Goal: Task Accomplishment & Management: Use online tool/utility

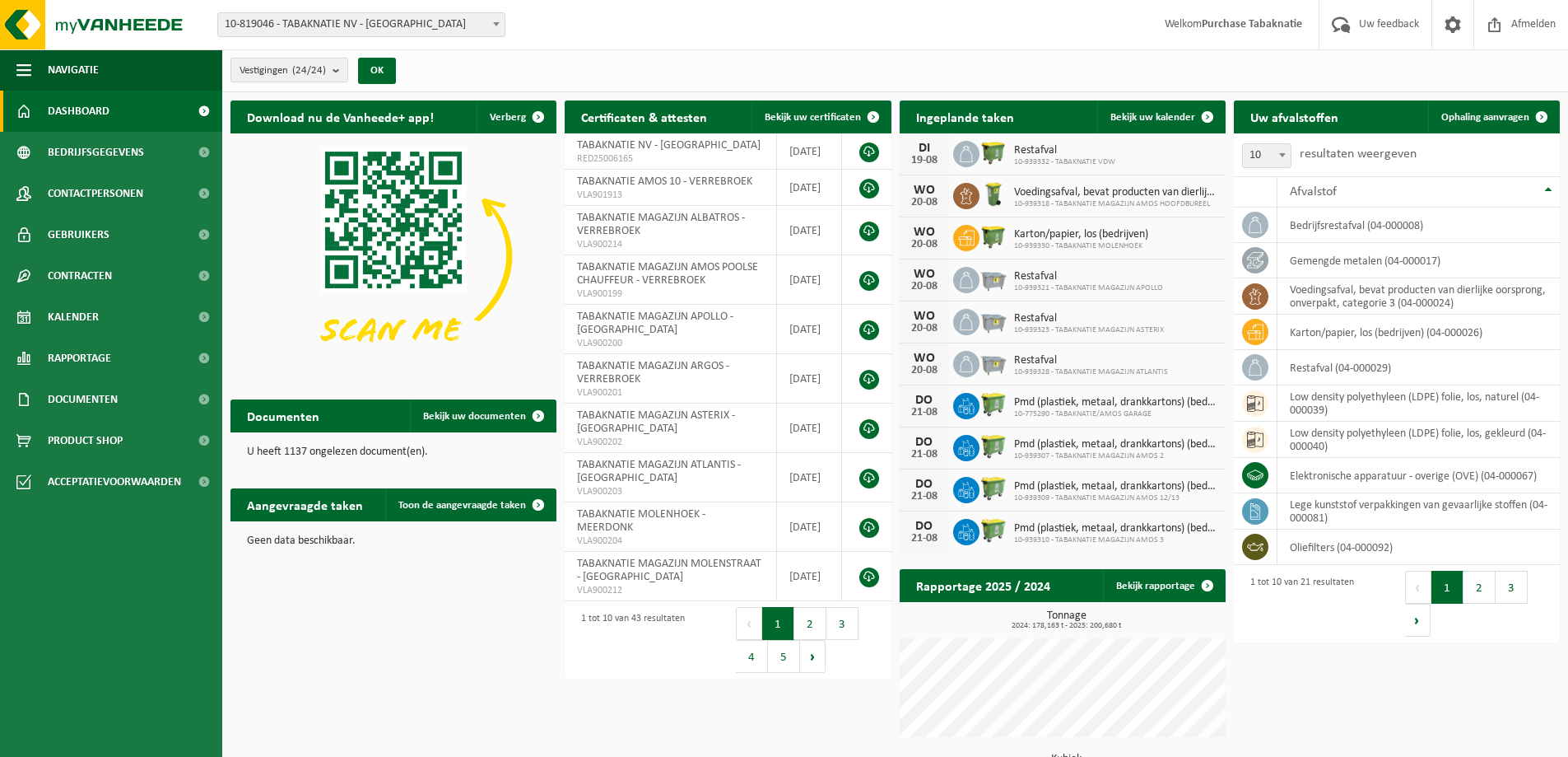
click at [444, 27] on span "10-819046 - TABAKNATIE NV - [GEOGRAPHIC_DATA]" at bounding box center [362, 24] width 287 height 23
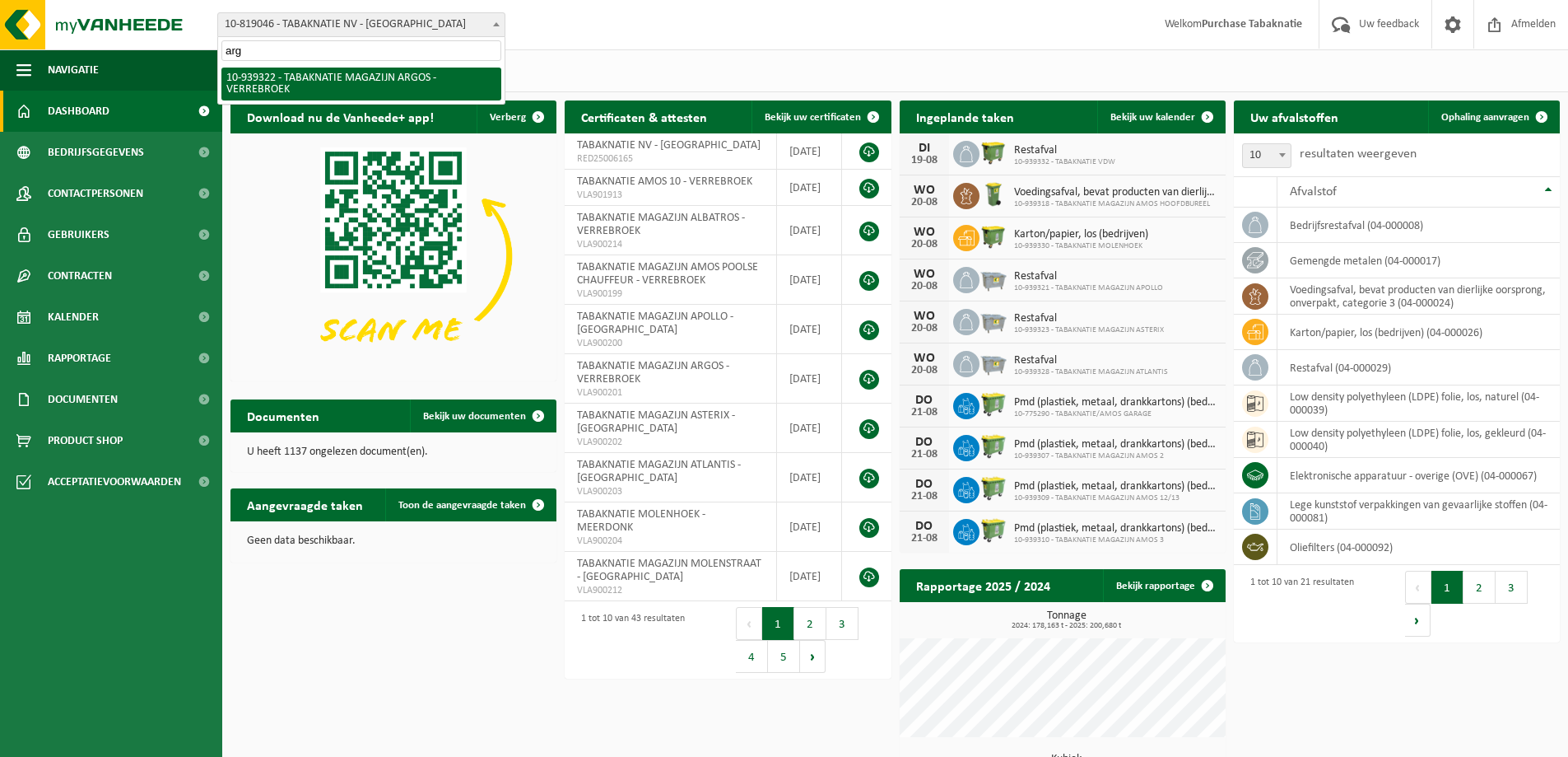
type input "argo"
select select "138349"
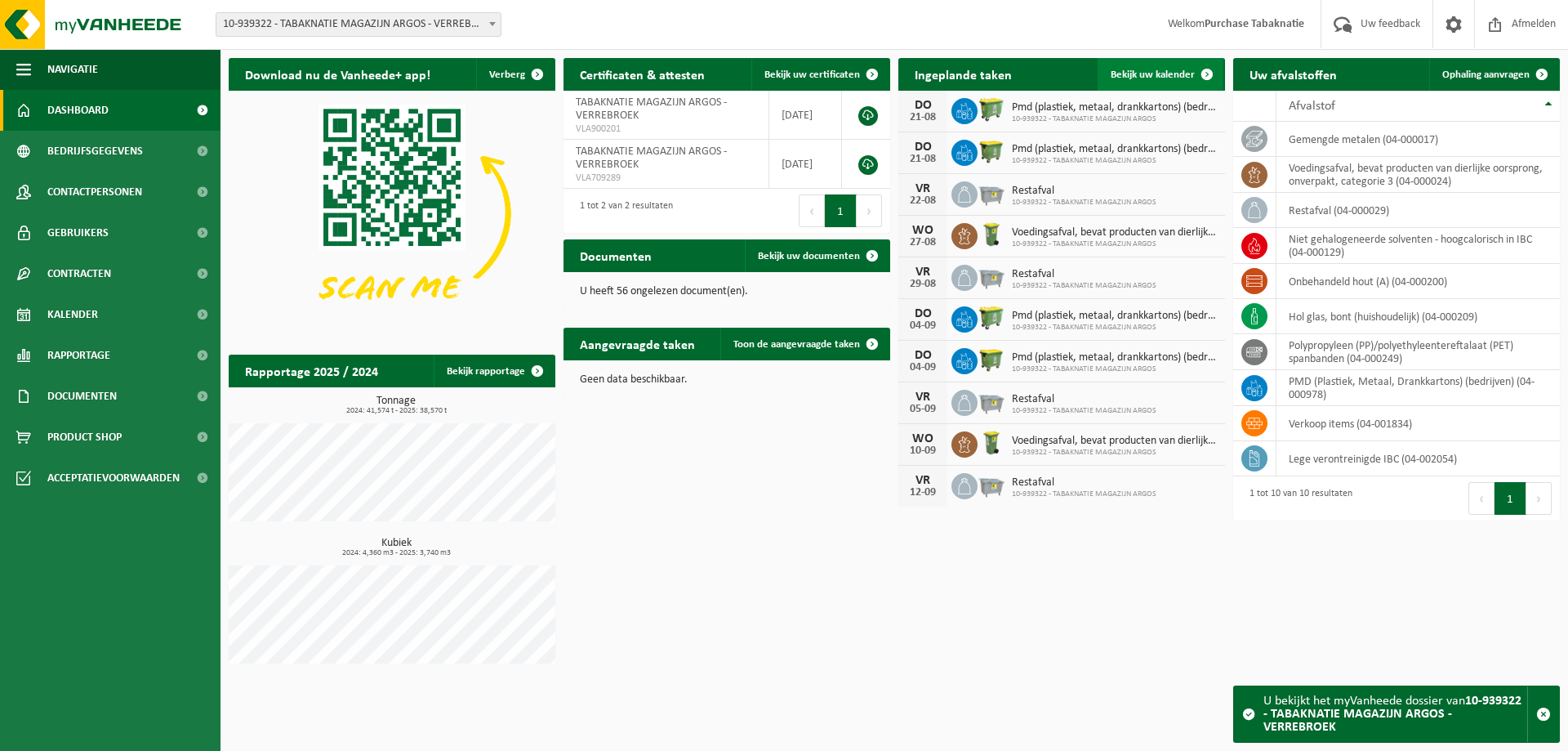
click at [1186, 71] on span "Bekijk uw kalender" at bounding box center [1153, 75] width 84 height 10
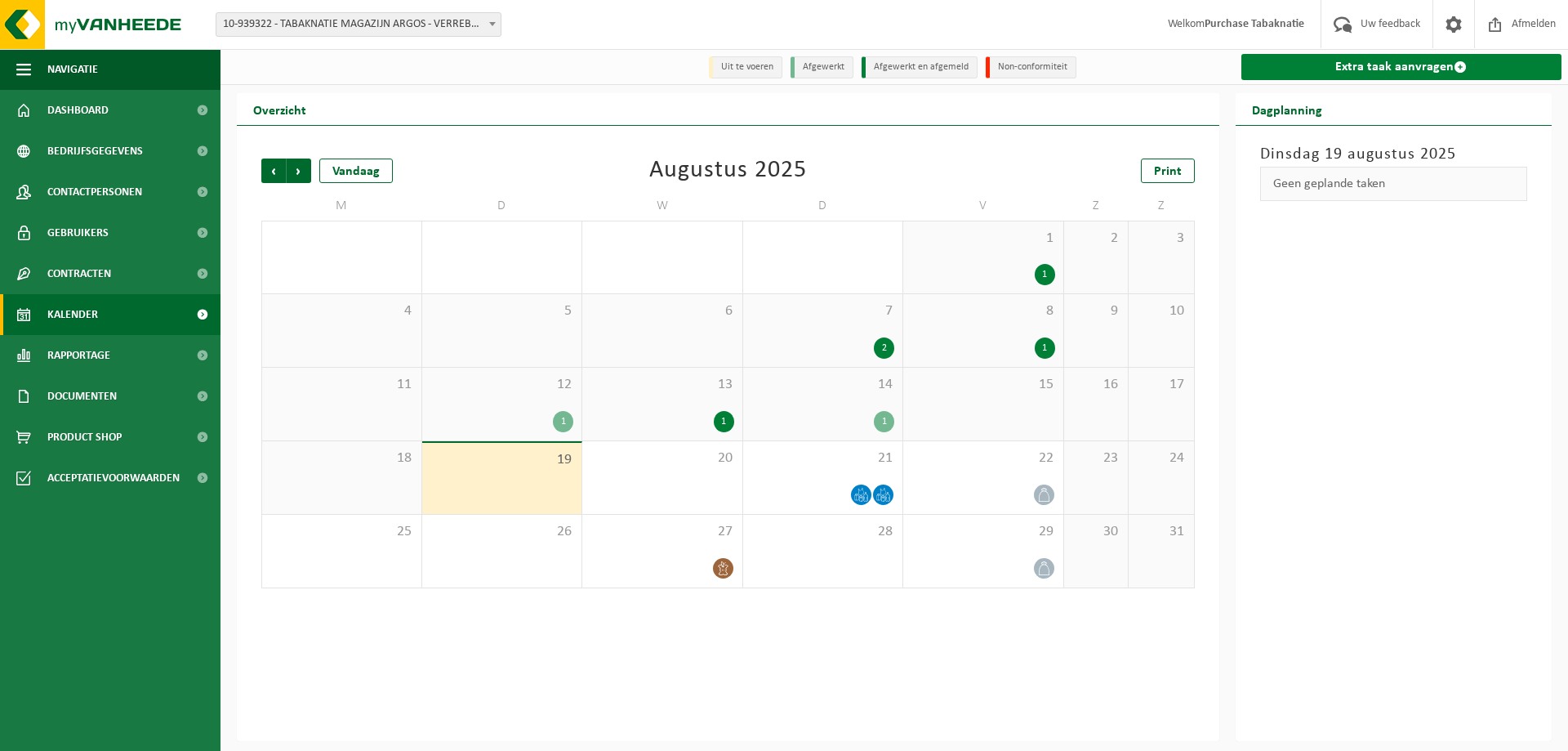
click at [1397, 74] on link "Extra taak aanvragen" at bounding box center [1402, 67] width 321 height 26
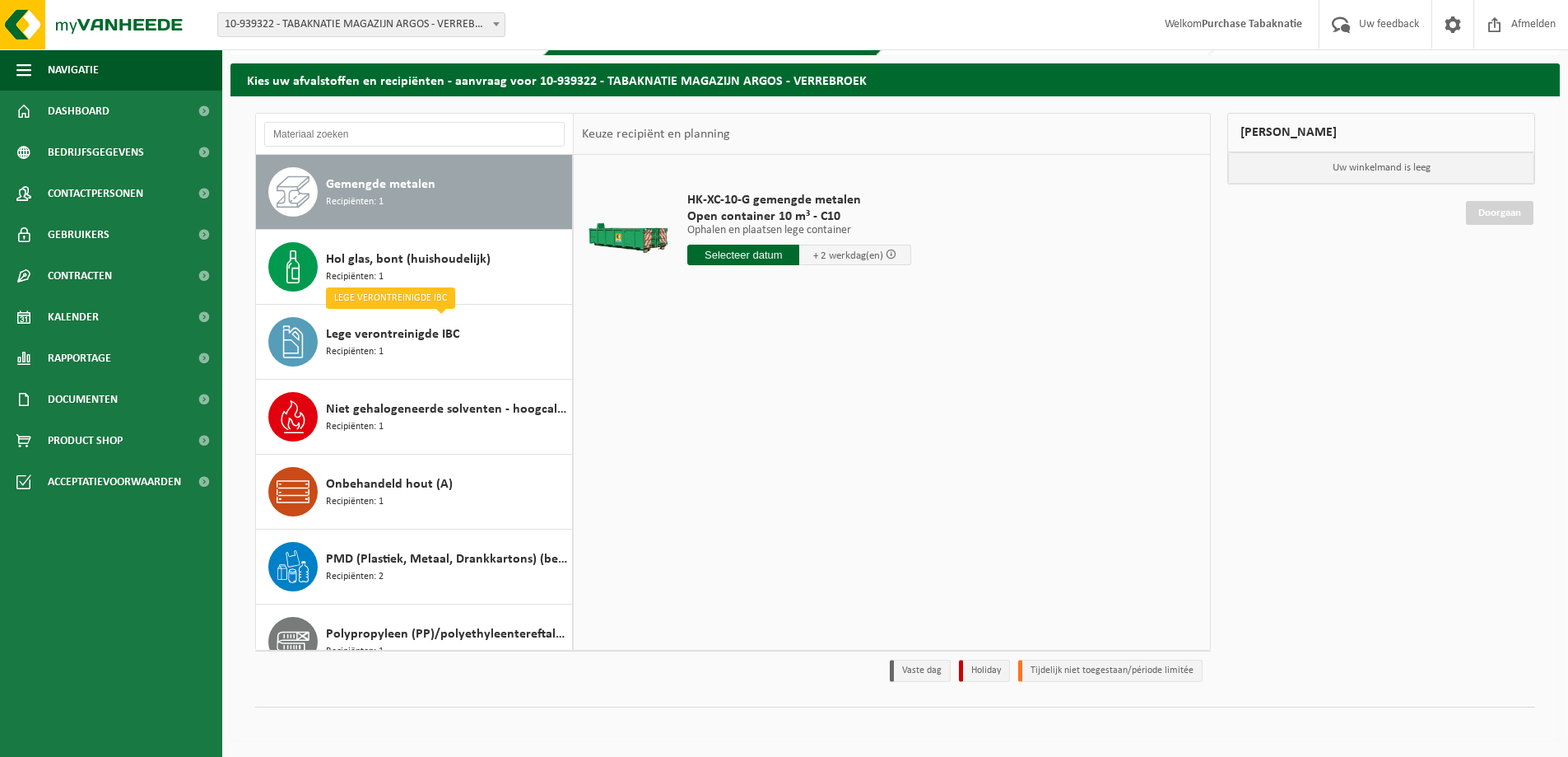
click at [473, 210] on div "Gemengde metalen Recipiënten: 1" at bounding box center [447, 191] width 242 height 49
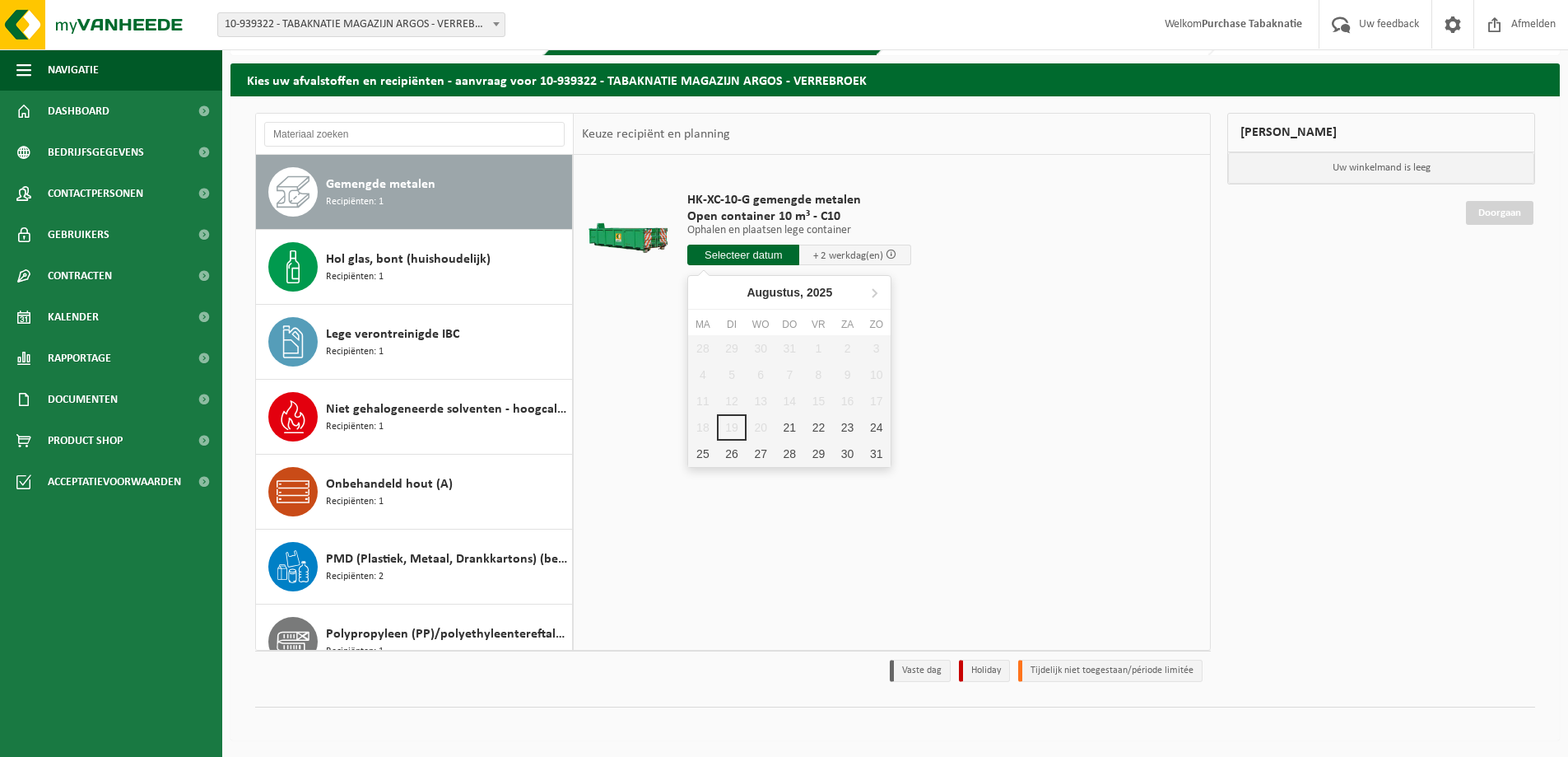
click at [754, 249] on input "text" at bounding box center [744, 255] width 112 height 21
click at [773, 258] on input "text" at bounding box center [744, 255] width 112 height 21
click at [778, 246] on input "text" at bounding box center [744, 255] width 112 height 21
click at [789, 425] on div "21" at bounding box center [790, 427] width 29 height 26
type input "Van 2025-08-21"
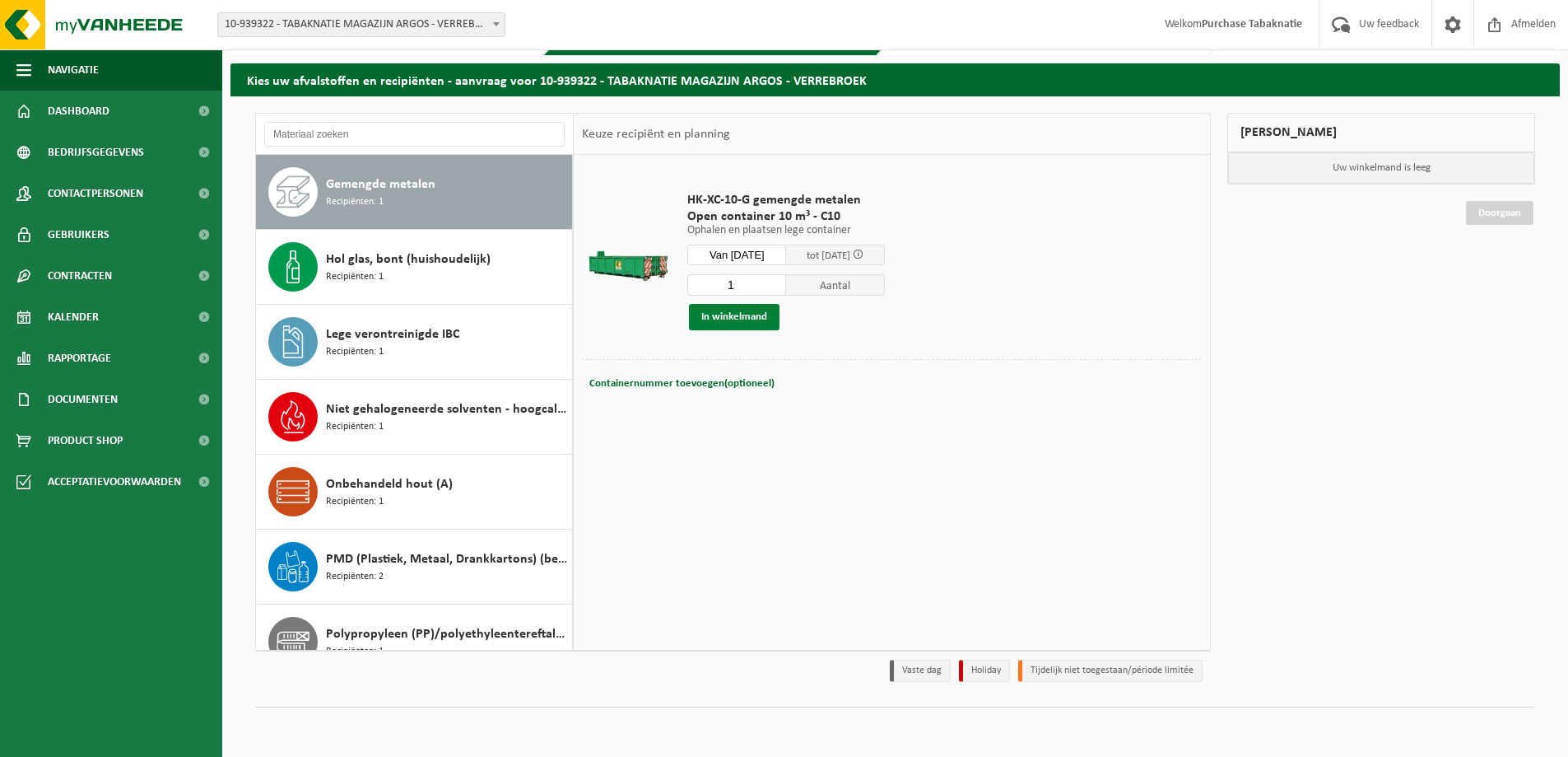
click at [728, 318] on button "In winkelmand" at bounding box center [734, 317] width 91 height 26
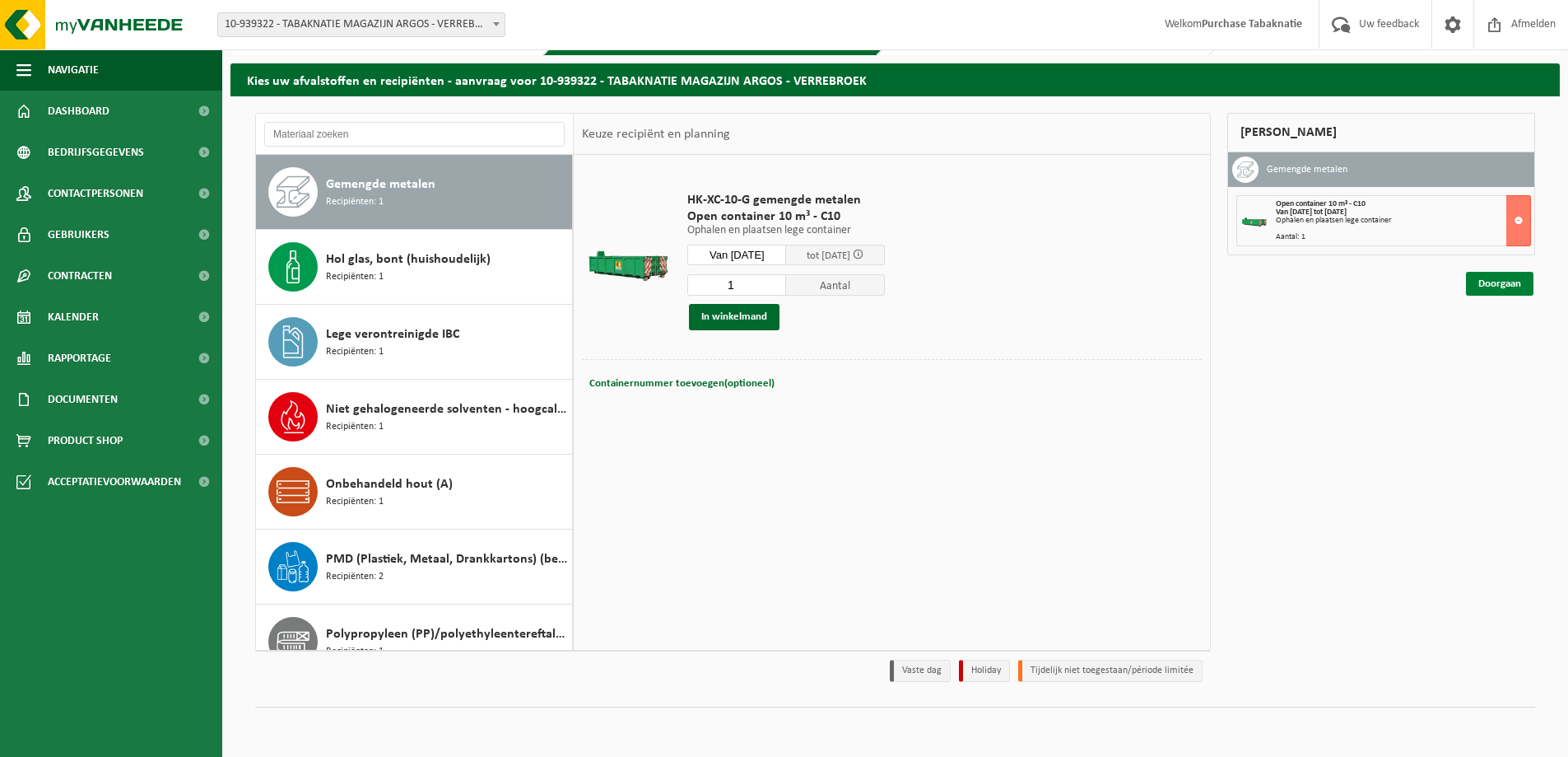
click at [1488, 288] on link "Doorgaan" at bounding box center [1500, 283] width 67 height 24
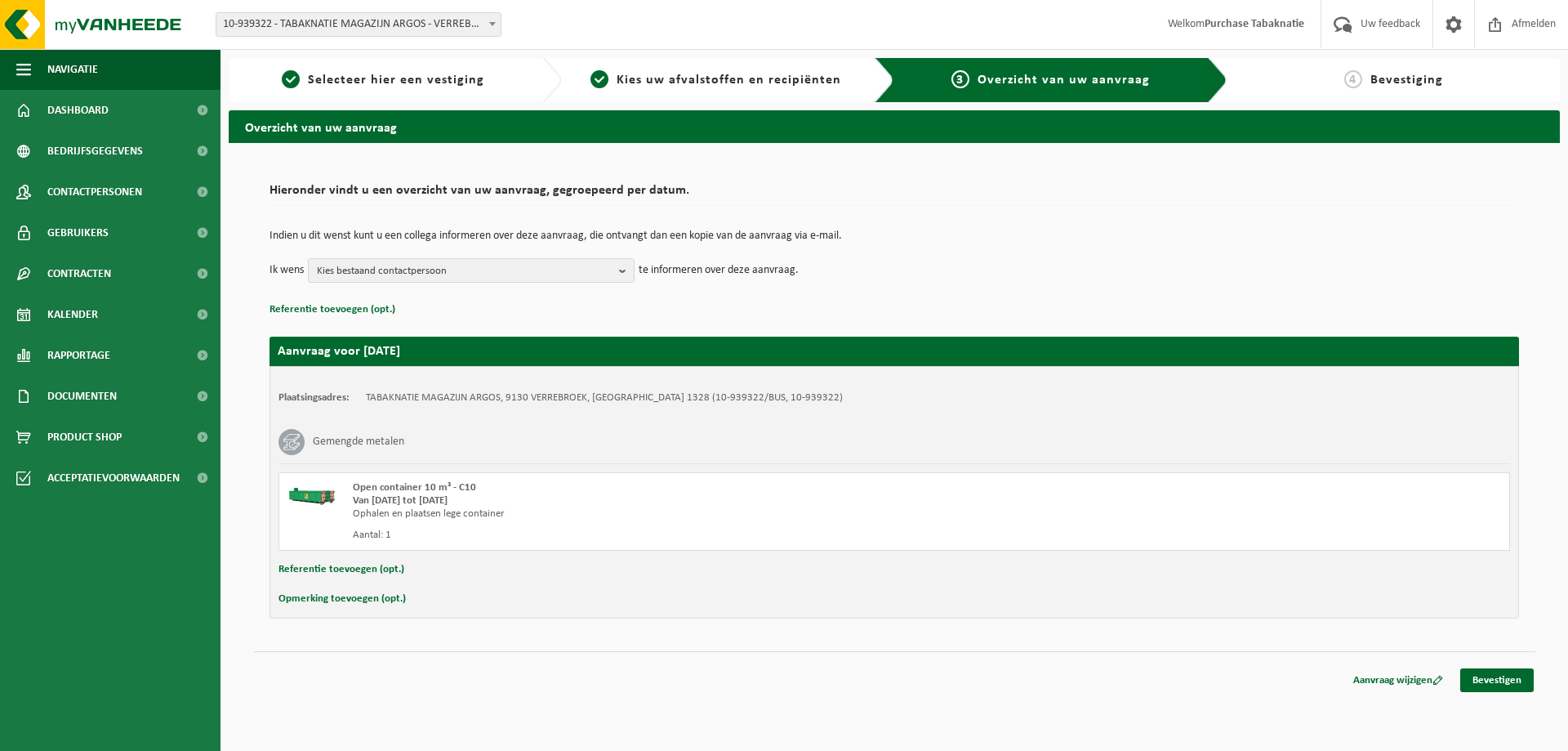
click at [345, 574] on button "Referentie toevoegen (opt.)" at bounding box center [341, 569] width 126 height 21
click at [628, 571] on input "text" at bounding box center [926, 571] width 1135 height 25
paste input "PO 25-0001727"
type input "PO 25-0001727"
click at [1504, 683] on link "Bevestigen" at bounding box center [1498, 683] width 74 height 24
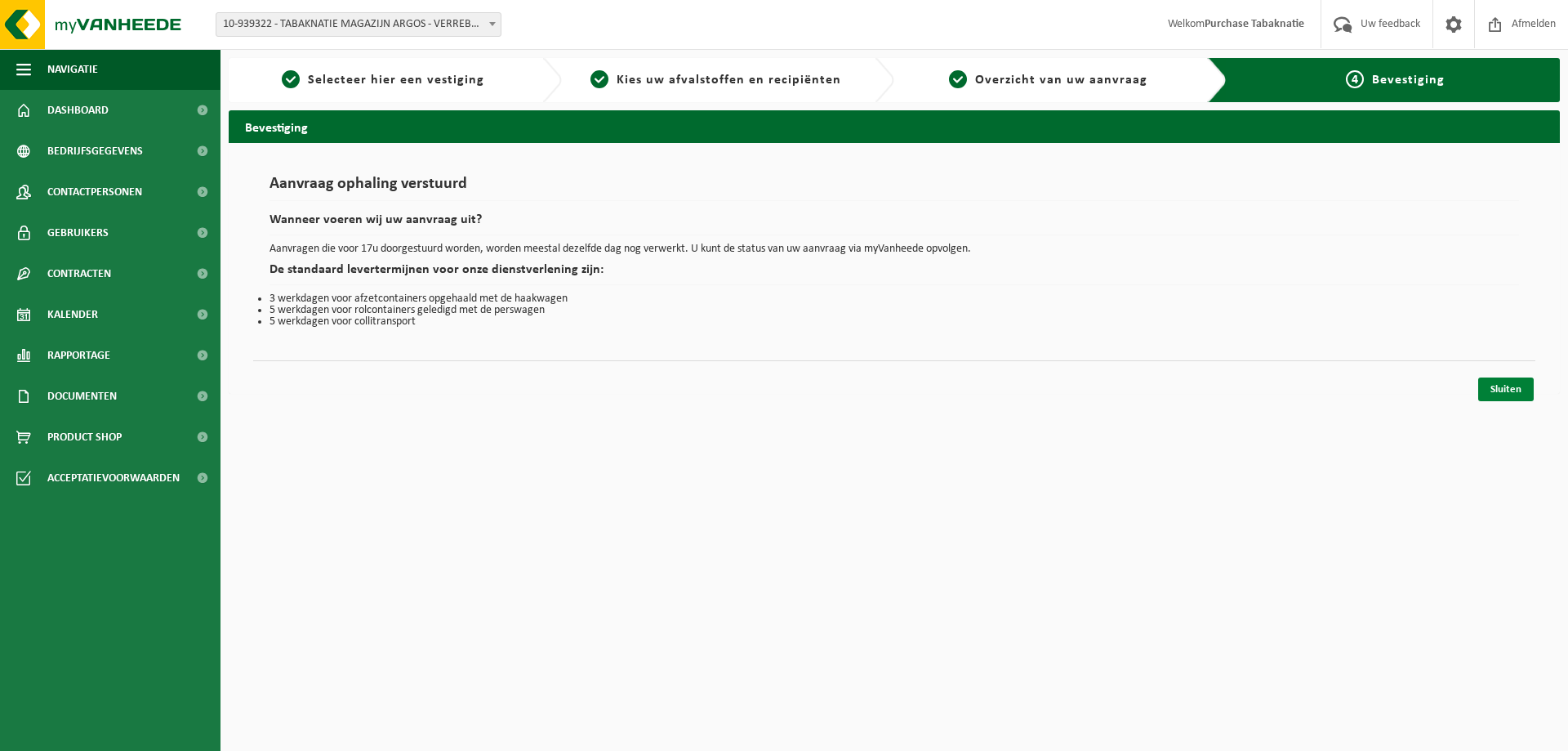
click at [1498, 385] on link "Sluiten" at bounding box center [1506, 389] width 56 height 24
